Goal: Check status: Check status

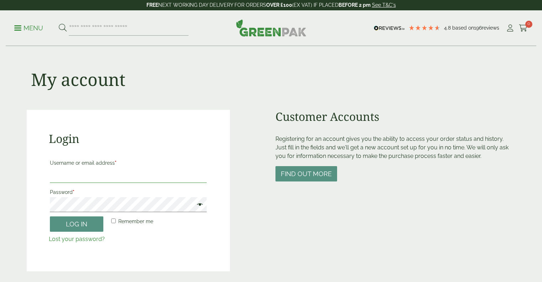
type input "**********"
click at [77, 227] on button "Log in" at bounding box center [76, 223] width 53 height 15
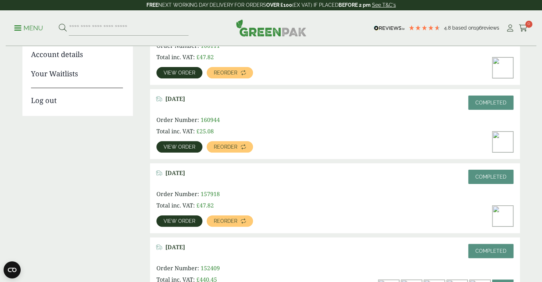
scroll to position [150, 0]
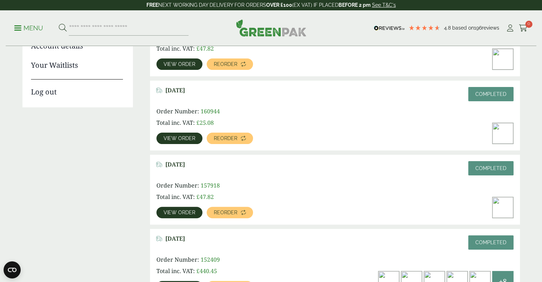
click at [270, 178] on div "June 15, 2025 Completed Order Number: 157918 Total inc. VAT: £ 47.82 View order…" at bounding box center [335, 190] width 370 height 70
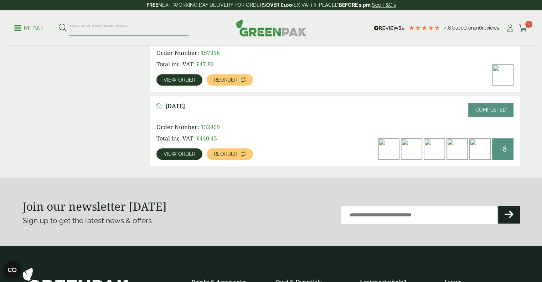
scroll to position [229, 0]
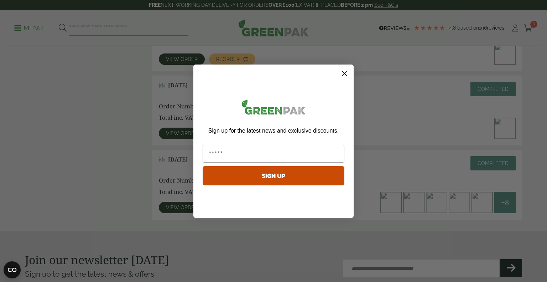
click at [346, 74] on circle "Close dialog" at bounding box center [345, 73] width 12 height 12
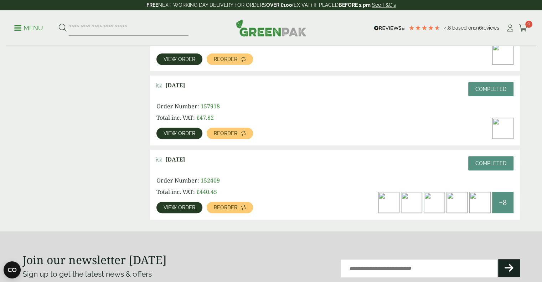
click at [188, 206] on span "View order" at bounding box center [180, 207] width 32 height 5
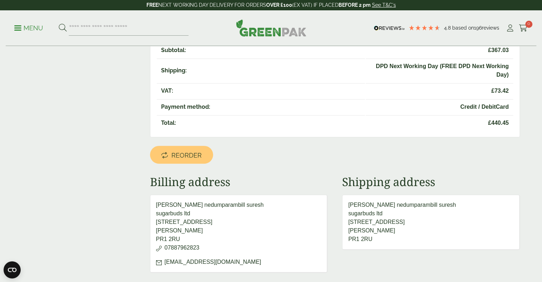
scroll to position [304, 0]
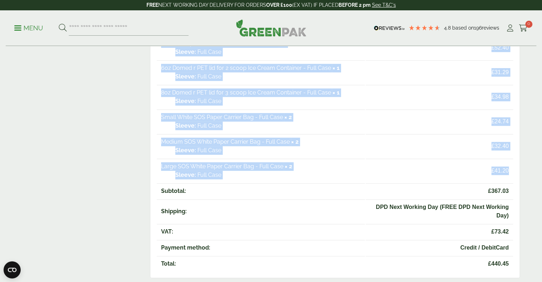
drag, startPoint x: 160, startPoint y: 74, endPoint x: 510, endPoint y: 170, distance: 363.1
click at [510, 170] on tbody "2 Cup Carry Tray - Full Case × 1 Sleeve: Full Case £ 18.92 4 Cup Carry Tray - F…" at bounding box center [335, 18] width 356 height 327
copy tbody "3 Lor Ipsum Dolo - Sita Cons × 0 Adipis: Elit Sedd £ 71.48 9 Eiu Tempo Inci - U…"
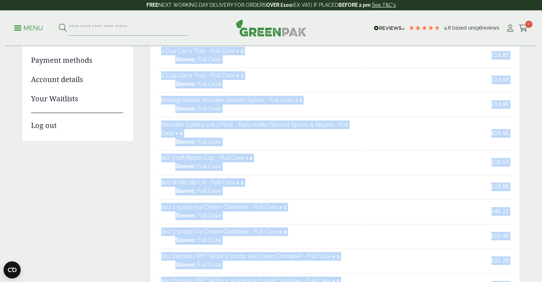
scroll to position [102, 0]
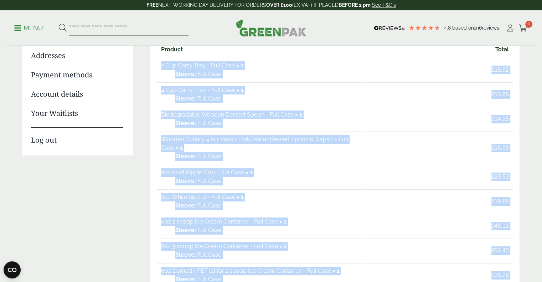
click at [180, 68] on link "2 Cup Carry Tray - Full Case" at bounding box center [198, 65] width 74 height 7
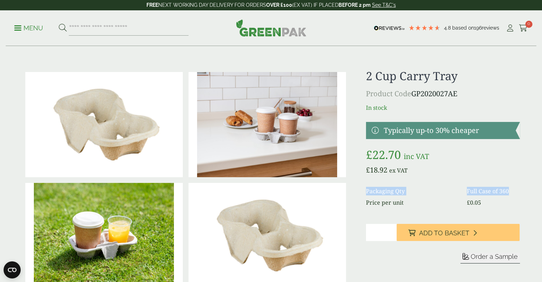
drag, startPoint x: 363, startPoint y: 191, endPoint x: 522, endPoint y: 189, distance: 158.5
click at [522, 189] on div "£" at bounding box center [271, 180] width 506 height 222
copy dl "Packaging Qty Full Case of 360"
click at [508, 189] on dd "Full Case of 360" at bounding box center [493, 191] width 53 height 9
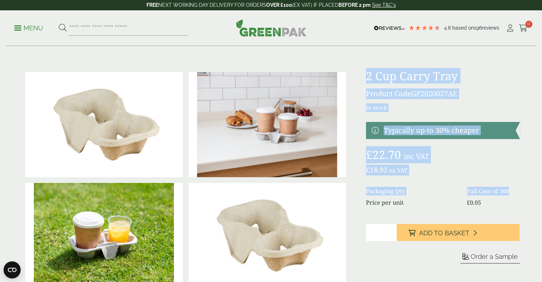
drag, startPoint x: 363, startPoint y: 73, endPoint x: 515, endPoint y: 193, distance: 193.7
click at [515, 193] on div "£" at bounding box center [271, 180] width 506 height 222
copy div "2 Cup Carry Tray Product Code GP2020027AE In stock Typically up-to 30% cheaper …"
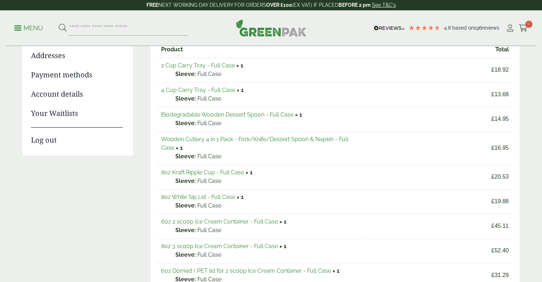
click at [201, 88] on link "4 Cup Carry Tray - Full Case" at bounding box center [198, 90] width 74 height 7
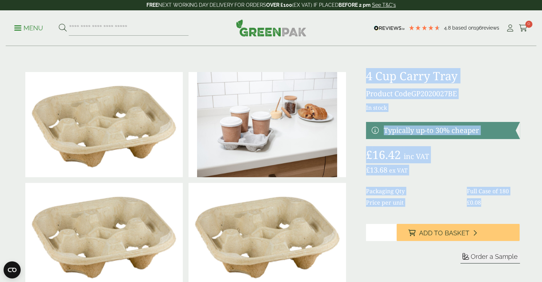
drag, startPoint x: 368, startPoint y: 75, endPoint x: 510, endPoint y: 201, distance: 189.5
click at [510, 201] on div "4 Cup Carry Tray Product Code GP2020027BE In stock Typically up-to 30% cheaper …" at bounding box center [443, 180] width 154 height 222
copy div "4 Cup Carry Tray Product Code GP2020027BE In stock Typically up-to 30% cheaper …"
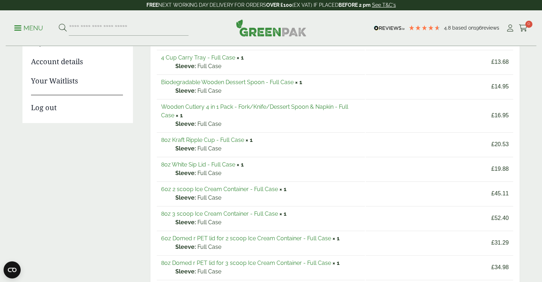
click at [248, 81] on link "Biodegradable Wooden Dessert Spoon - Full Case" at bounding box center [227, 82] width 133 height 7
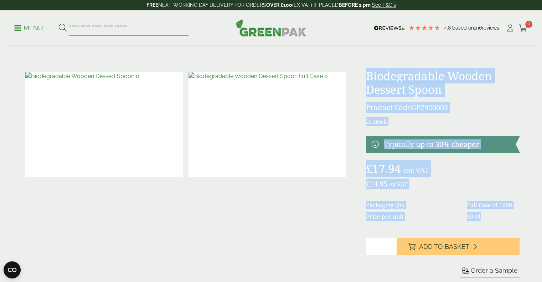
drag, startPoint x: 366, startPoint y: 76, endPoint x: 504, endPoint y: 219, distance: 198.8
click at [504, 219] on div "Biodegradable Wooden Dessert Spoon Product Code GP2920003 In stock Typically up…" at bounding box center [443, 181] width 154 height 225
copy div "Biodegradable Wooden Dessert Spoon Product Code GP2920003 In stock Typically up…"
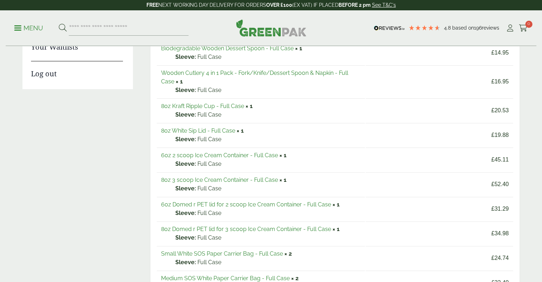
scroll to position [170, 0]
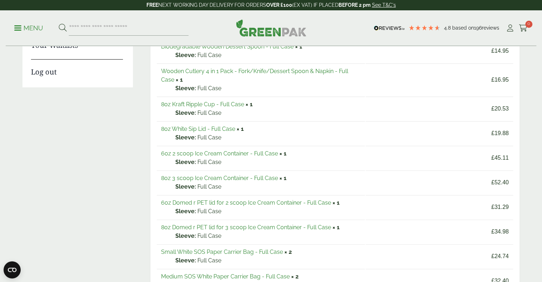
click at [222, 153] on link "6oz 2 scoop Ice Cream Container - Full Case" at bounding box center [219, 153] width 117 height 7
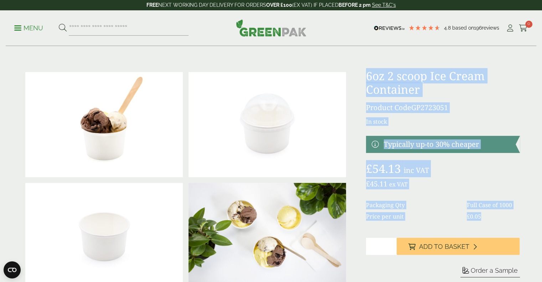
drag, startPoint x: 0, startPoint y: 0, endPoint x: 516, endPoint y: 216, distance: 559.1
click at [516, 216] on div at bounding box center [271, 235] width 506 height 332
copy div "6oz 2 scoop Ice Cream Container Product Code GP2723051 In stock Typically up-to…"
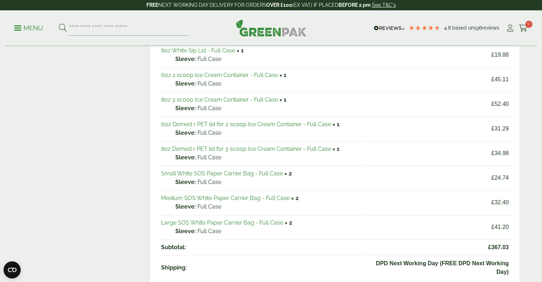
click at [212, 96] on link "8oz 3 scoop Ice Cream Container - Full Case" at bounding box center [219, 99] width 117 height 7
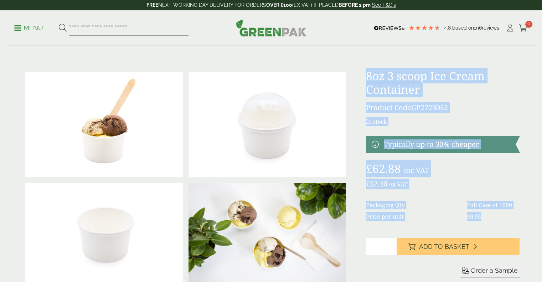
click at [486, 221] on div "£" at bounding box center [271, 181] width 506 height 225
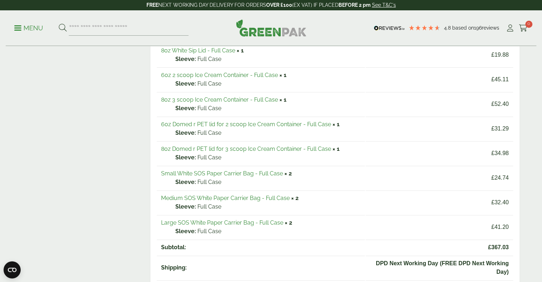
click at [215, 122] on link "6oz Domed r PET lid for 2 scoop Ice Cream Container - Full Case" at bounding box center [246, 124] width 170 height 7
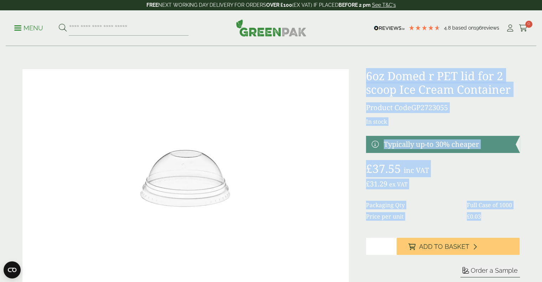
drag, startPoint x: 363, startPoint y: 72, endPoint x: 511, endPoint y: 218, distance: 207.8
click at [511, 218] on div "6oz Domed r PET lid for 2 scoop Ice Cream Container Product Code GP2723055 In s…" at bounding box center [271, 181] width 506 height 225
click at [500, 205] on dd "Full Case of 1000" at bounding box center [493, 205] width 53 height 9
drag, startPoint x: 484, startPoint y: 216, endPoint x: 367, endPoint y: 75, distance: 183.4
click at [367, 75] on div "6oz Domed r PET lid for 2 scoop Ice Cream Container Product Code GP2723055 In s…" at bounding box center [443, 181] width 154 height 225
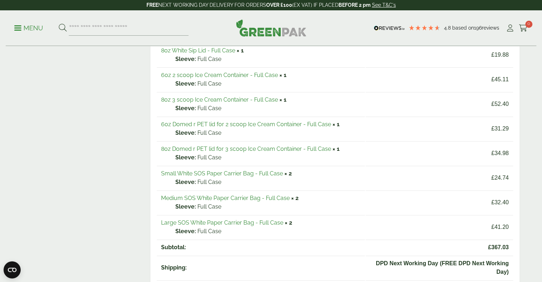
click at [221, 148] on link "8oz Domed r PET lid for 3 scoop Ice Cream Container - Full Case" at bounding box center [246, 148] width 170 height 7
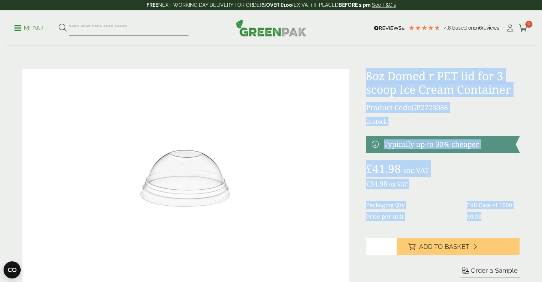
drag, startPoint x: 0, startPoint y: 0, endPoint x: 489, endPoint y: 221, distance: 536.2
copy div "8oz Domed r PET lid for 3 scoop Ice Cream Container Product Code GP2723056 In s…"
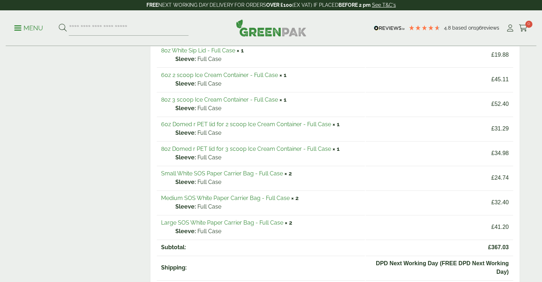
scroll to position [248, 0]
drag, startPoint x: 0, startPoint y: 0, endPoint x: 254, endPoint y: 169, distance: 305.2
click at [254, 170] on link "Small White SOS Paper Carrier Bag - Full Case" at bounding box center [222, 173] width 122 height 7
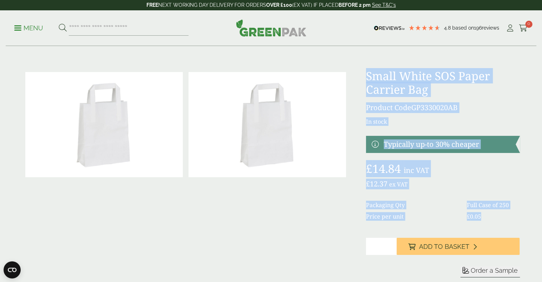
drag, startPoint x: 365, startPoint y: 73, endPoint x: 492, endPoint y: 215, distance: 190.5
click at [492, 215] on div "£" at bounding box center [271, 181] width 506 height 225
copy div "Small White SOS Paper Carrier Bag Product Code GP3330020AB In stock Typically u…"
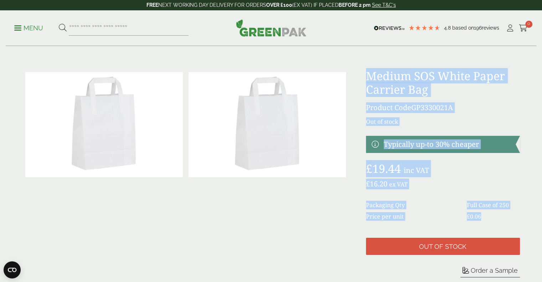
click at [489, 211] on div "£" at bounding box center [271, 181] width 506 height 225
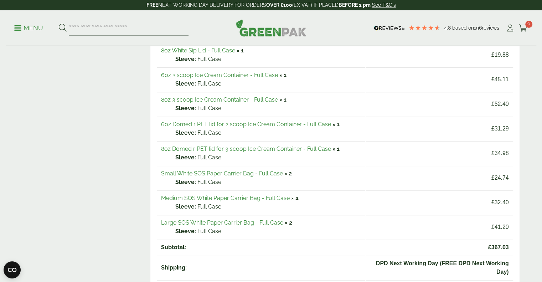
click at [245, 219] on link "Large SOS White Paper Carrier Bag - Full Case" at bounding box center [222, 222] width 122 height 7
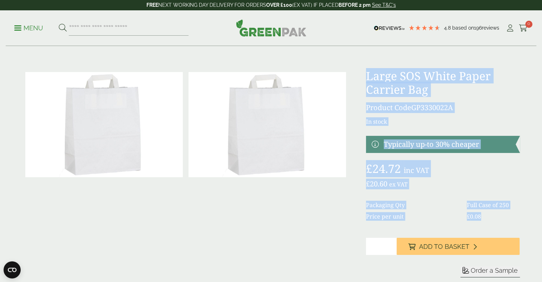
click at [491, 223] on div "£" at bounding box center [271, 181] width 506 height 225
